Goal: Transaction & Acquisition: Purchase product/service

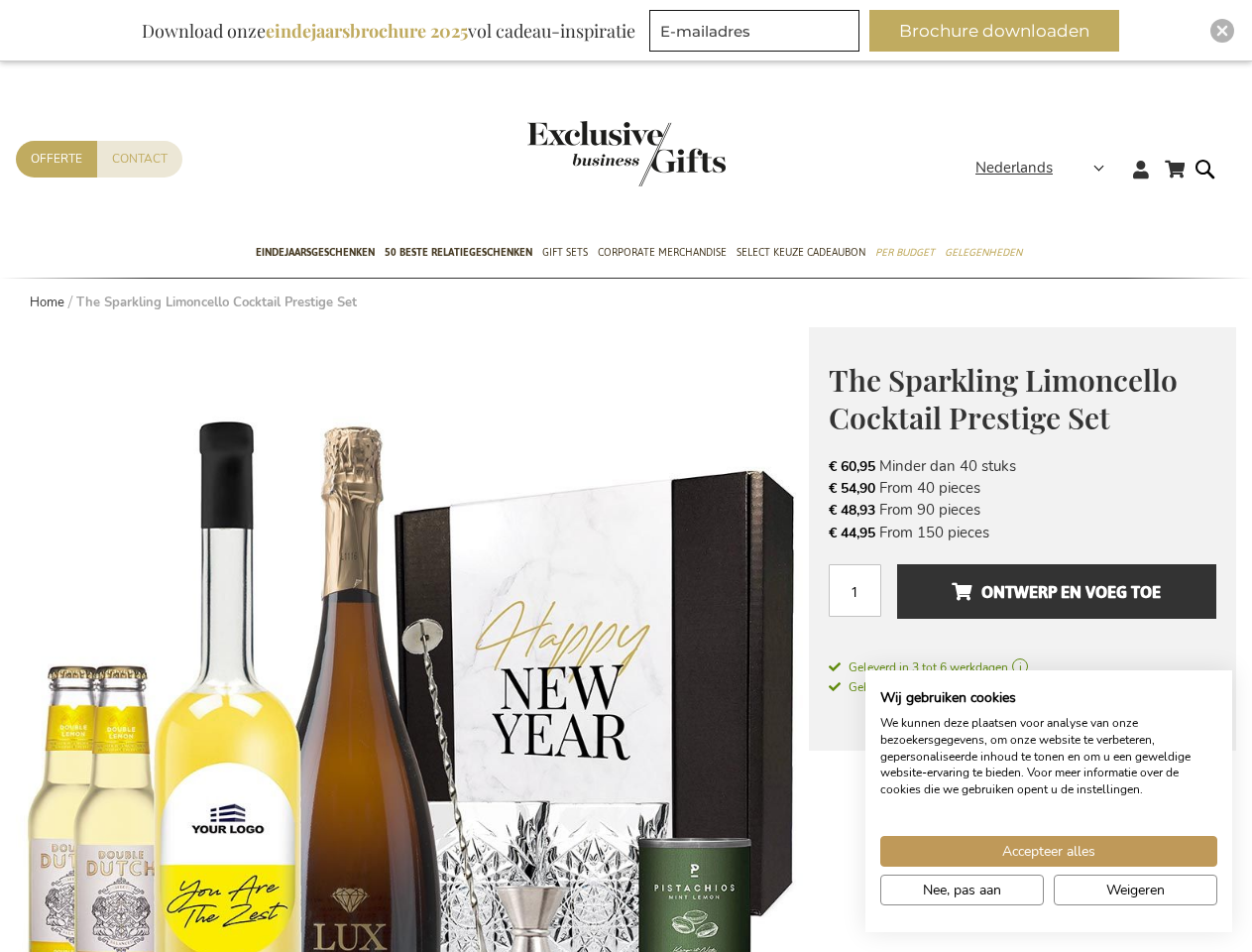
click at [1046, 168] on span "Nederlands" at bounding box center [1015, 168] width 78 height 23
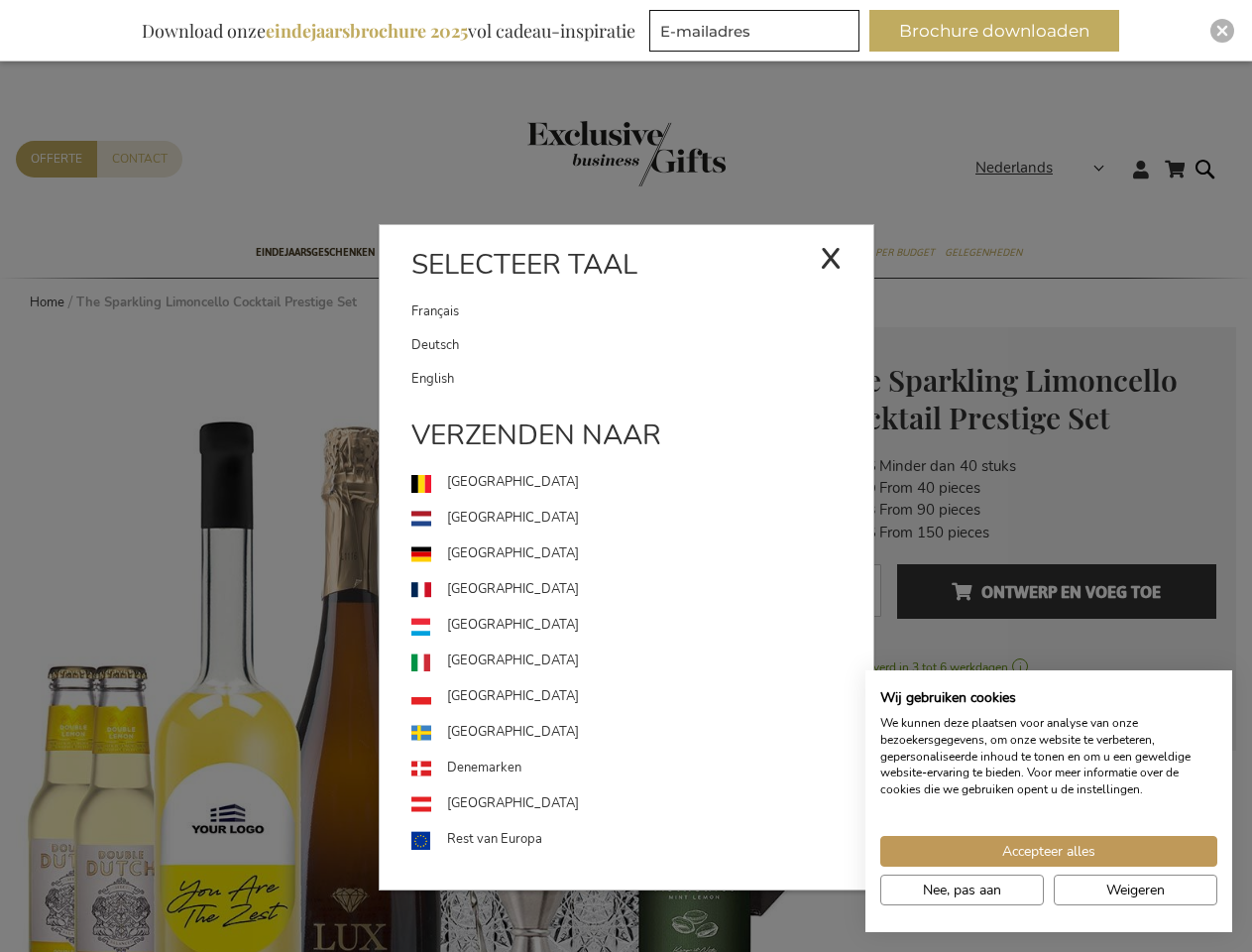
click at [412, 640] on link "[GEOGRAPHIC_DATA]" at bounding box center [642, 626] width 462 height 36
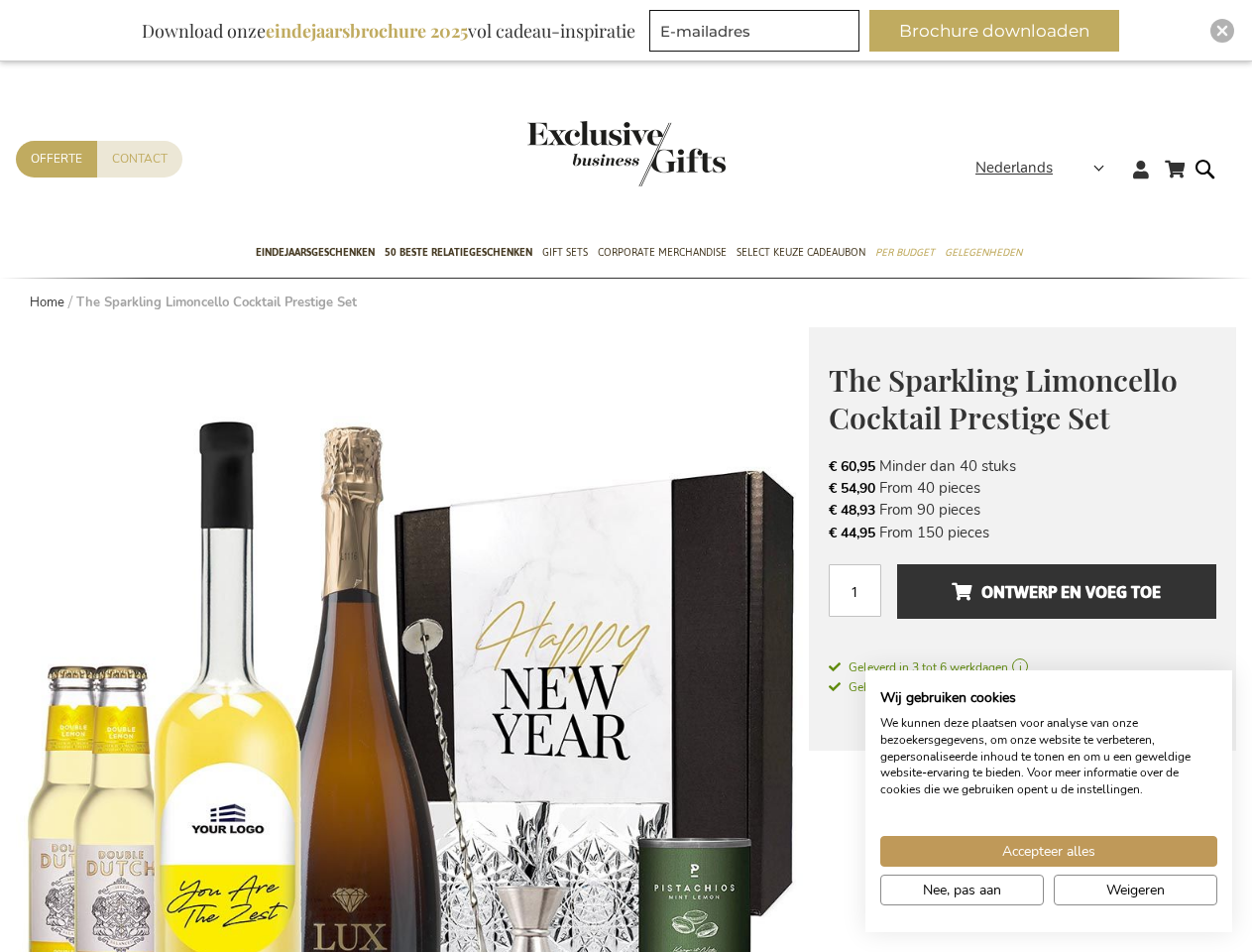
click at [1022, 601] on span "Ontwerp en voeg toe" at bounding box center [1056, 592] width 210 height 32
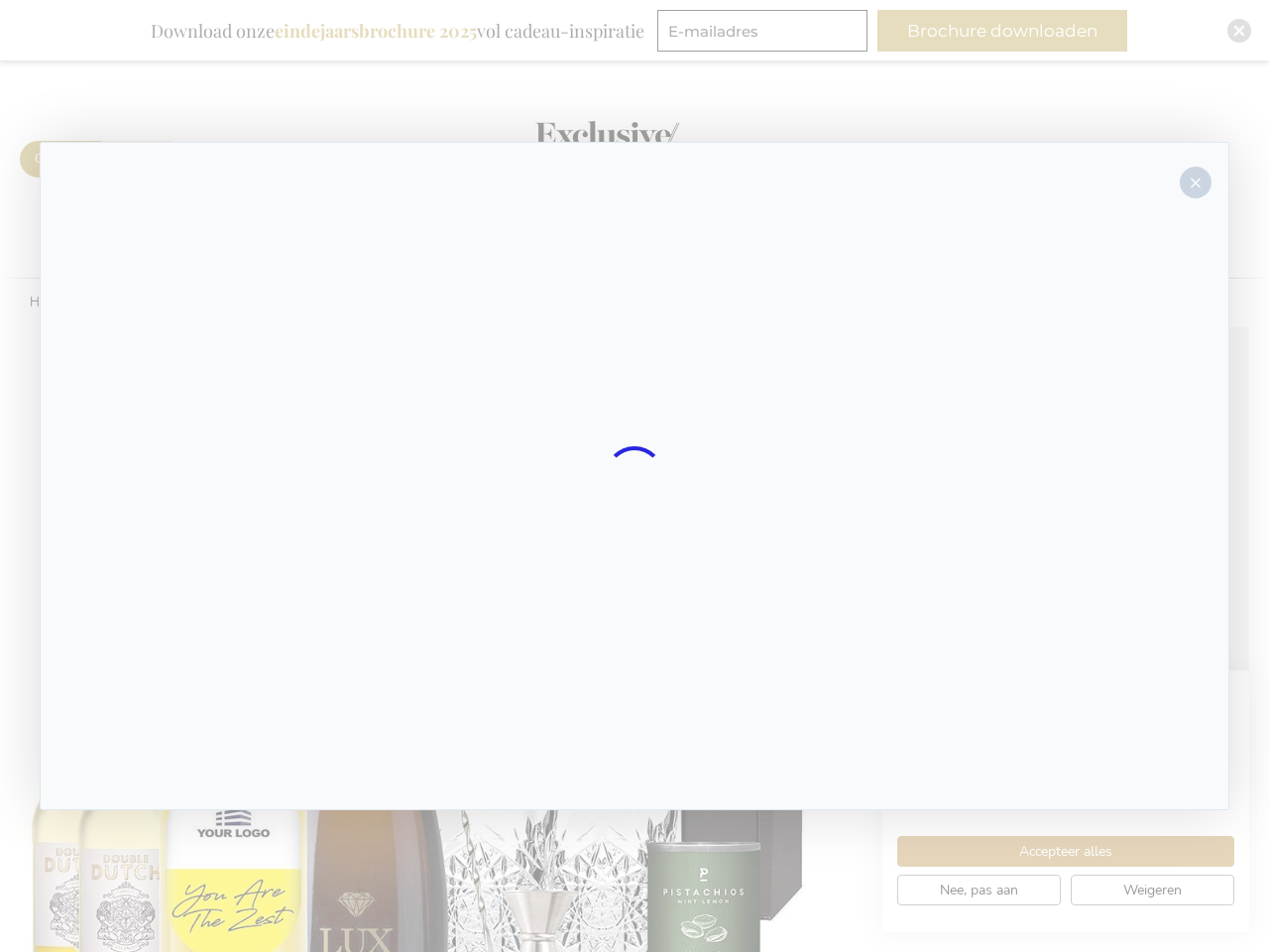
click at [1057, 591] on div at bounding box center [634, 476] width 1190 height 668
click at [1003, 31] on div at bounding box center [634, 476] width 1269 height 952
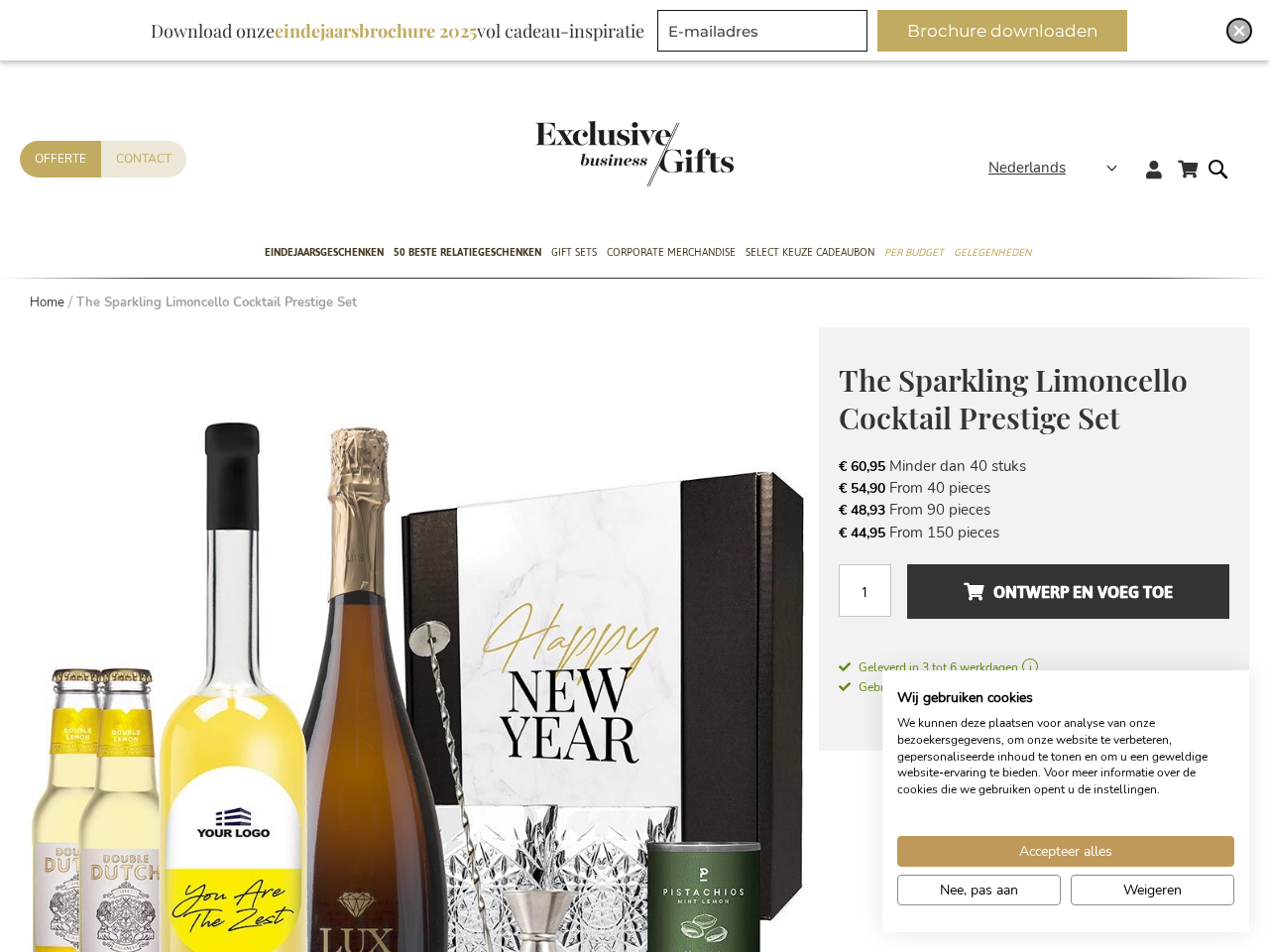
click at [1233, 31] on img "Close" at bounding box center [1239, 31] width 12 height 12
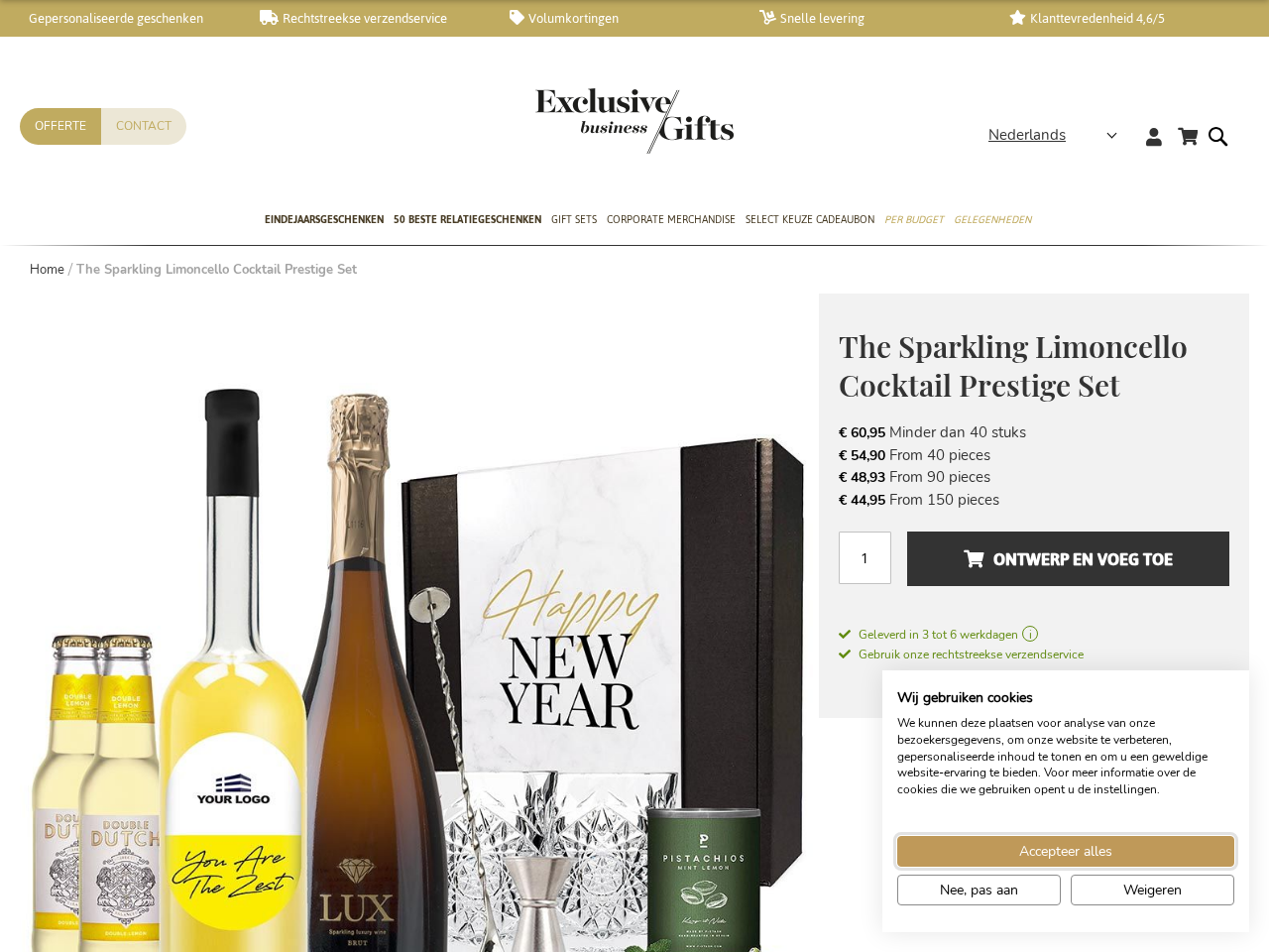
click at [1049, 851] on span "Accepteer alles" at bounding box center [1066, 851] width 93 height 21
